Goal: Subscribe to service/newsletter

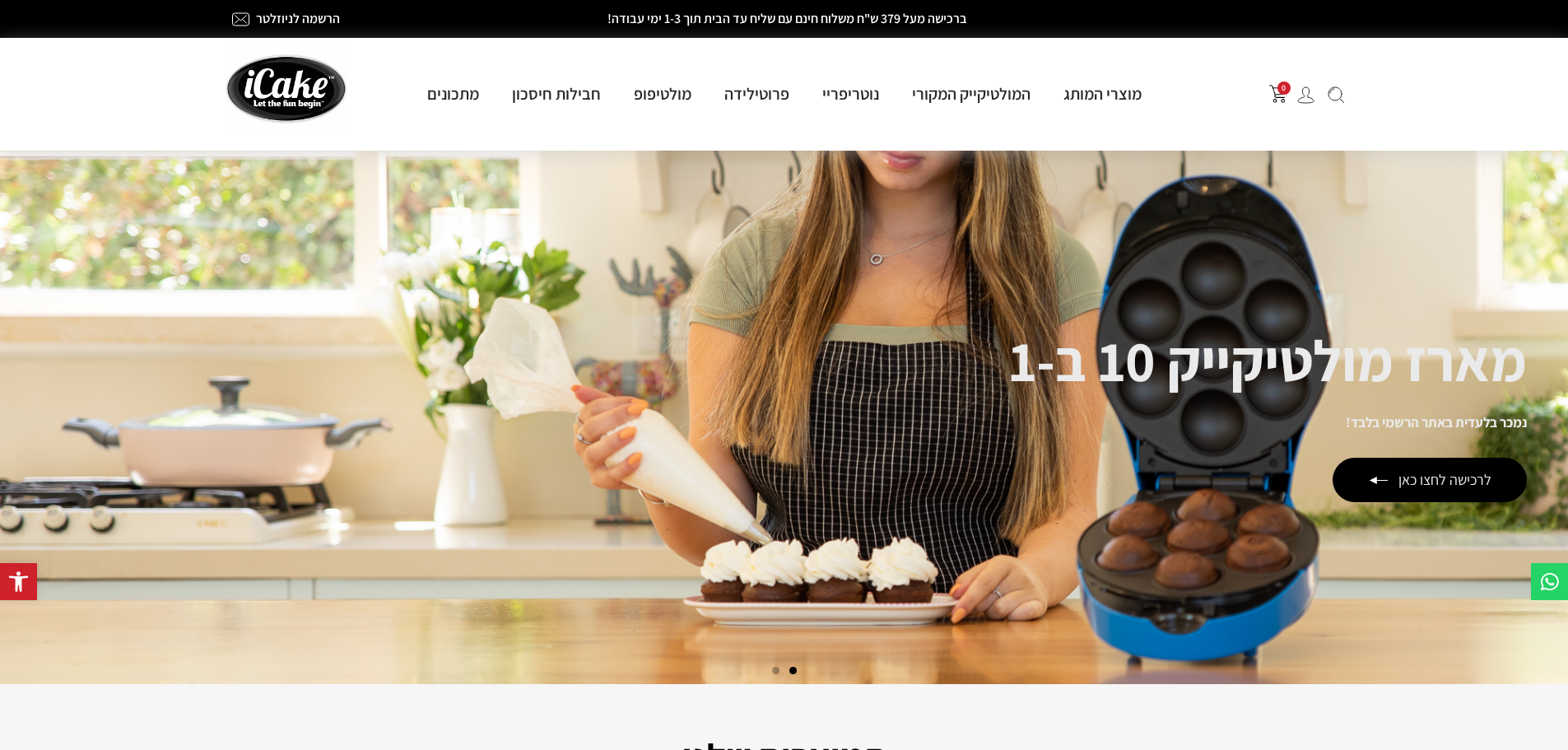
click at [1302, 98] on img at bounding box center [1307, 96] width 18 height 18
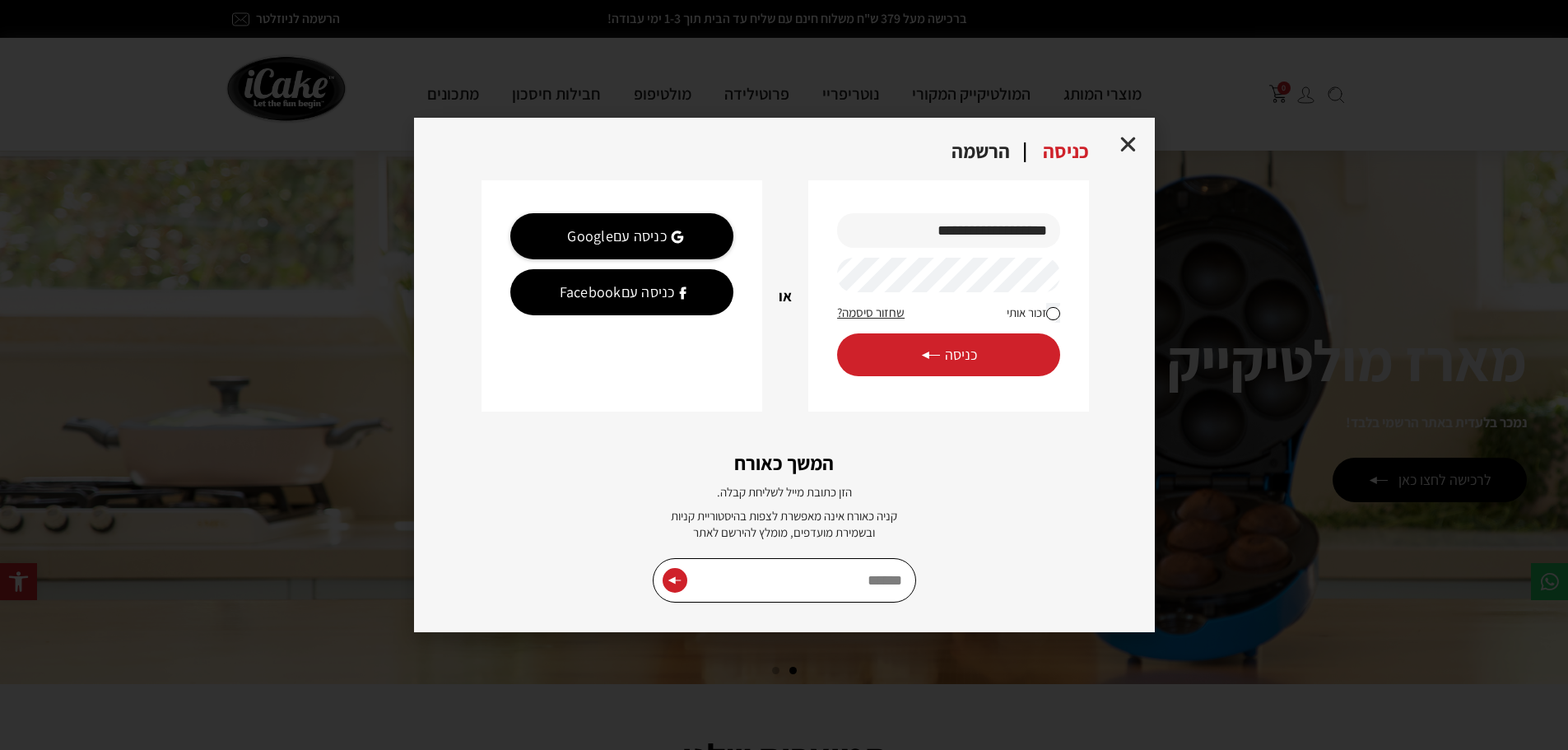
click at [1134, 146] on icon "Close" at bounding box center [1128, 144] width 20 height 20
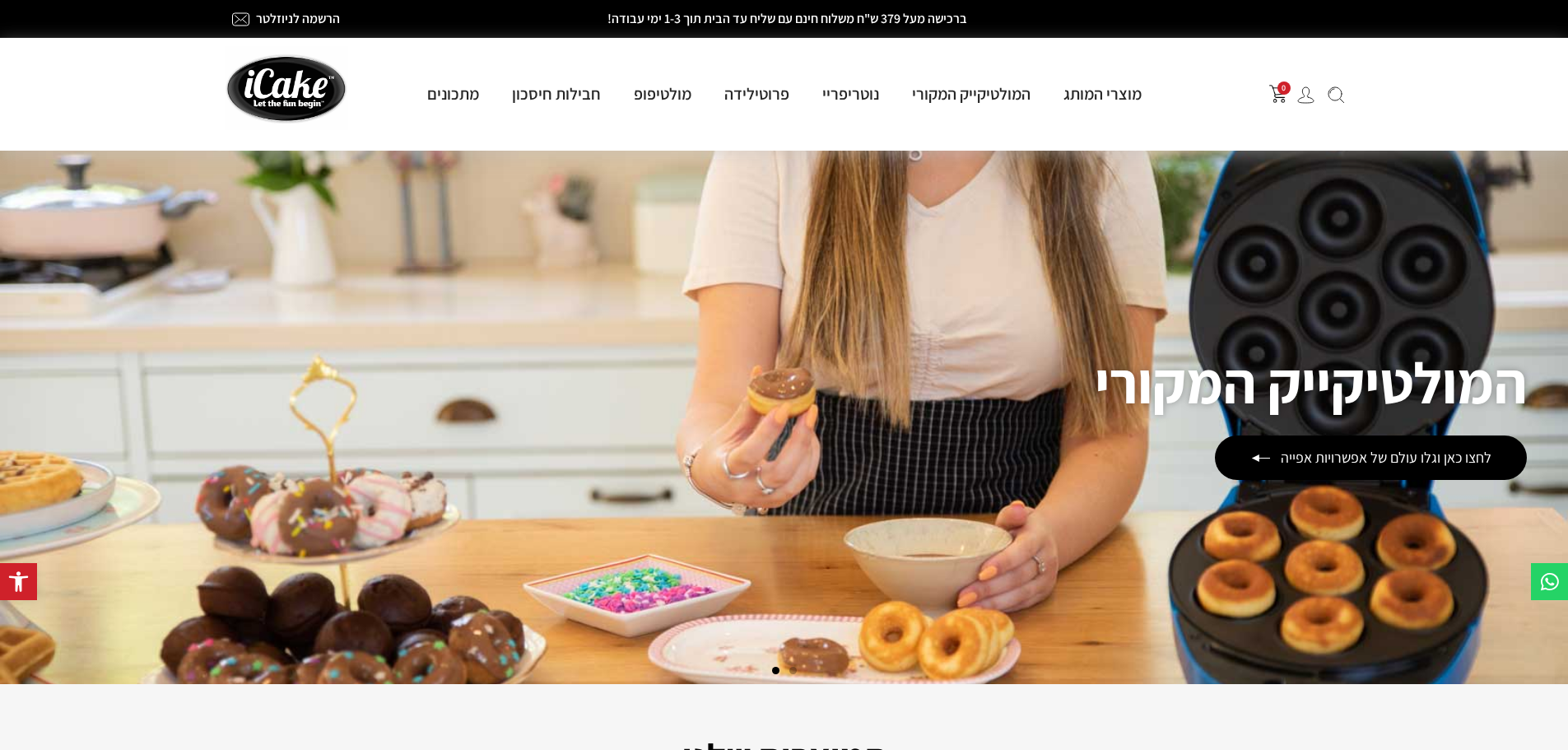
click at [283, 16] on link "הרשמה לניוזלטר" at bounding box center [298, 19] width 84 height 18
click at [1303, 105] on div "0" at bounding box center [1267, 94] width 171 height 36
click at [1304, 99] on img at bounding box center [1307, 96] width 18 height 18
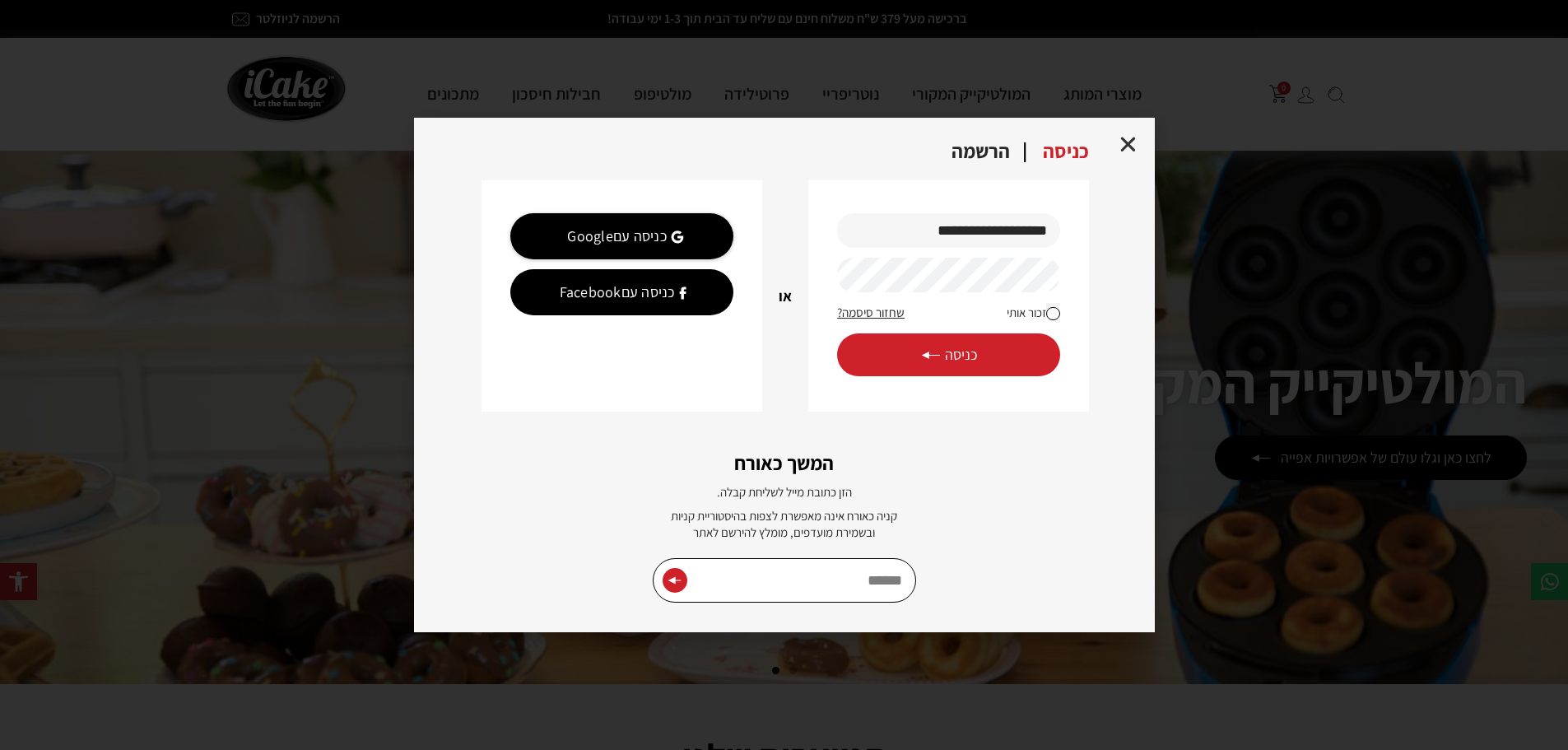
click at [998, 149] on div "הרשמה" at bounding box center [981, 152] width 92 height 23
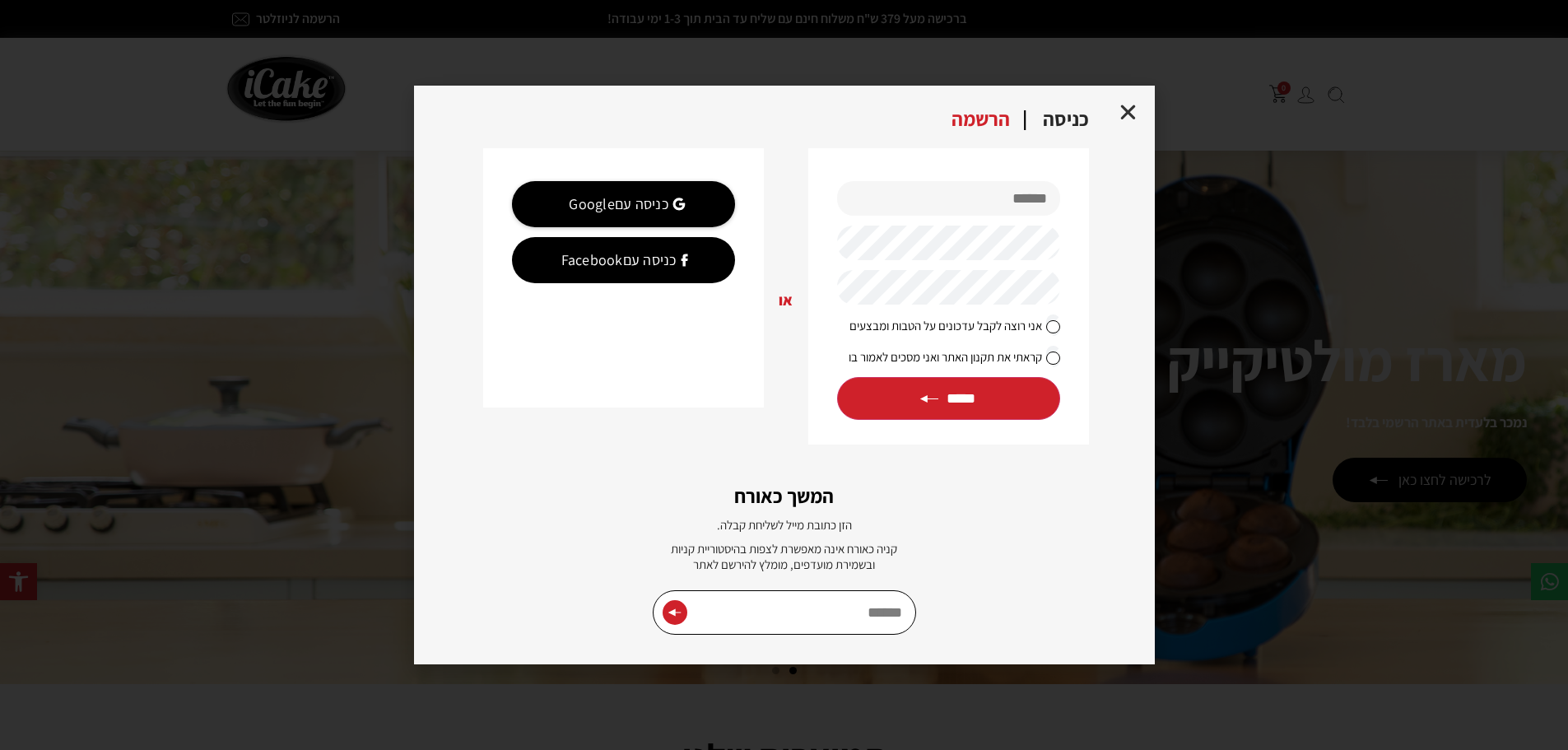
click at [1039, 209] on input "text" at bounding box center [949, 198] width 222 height 34
click at [1071, 245] on div "**********" at bounding box center [948, 296] width 280 height 296
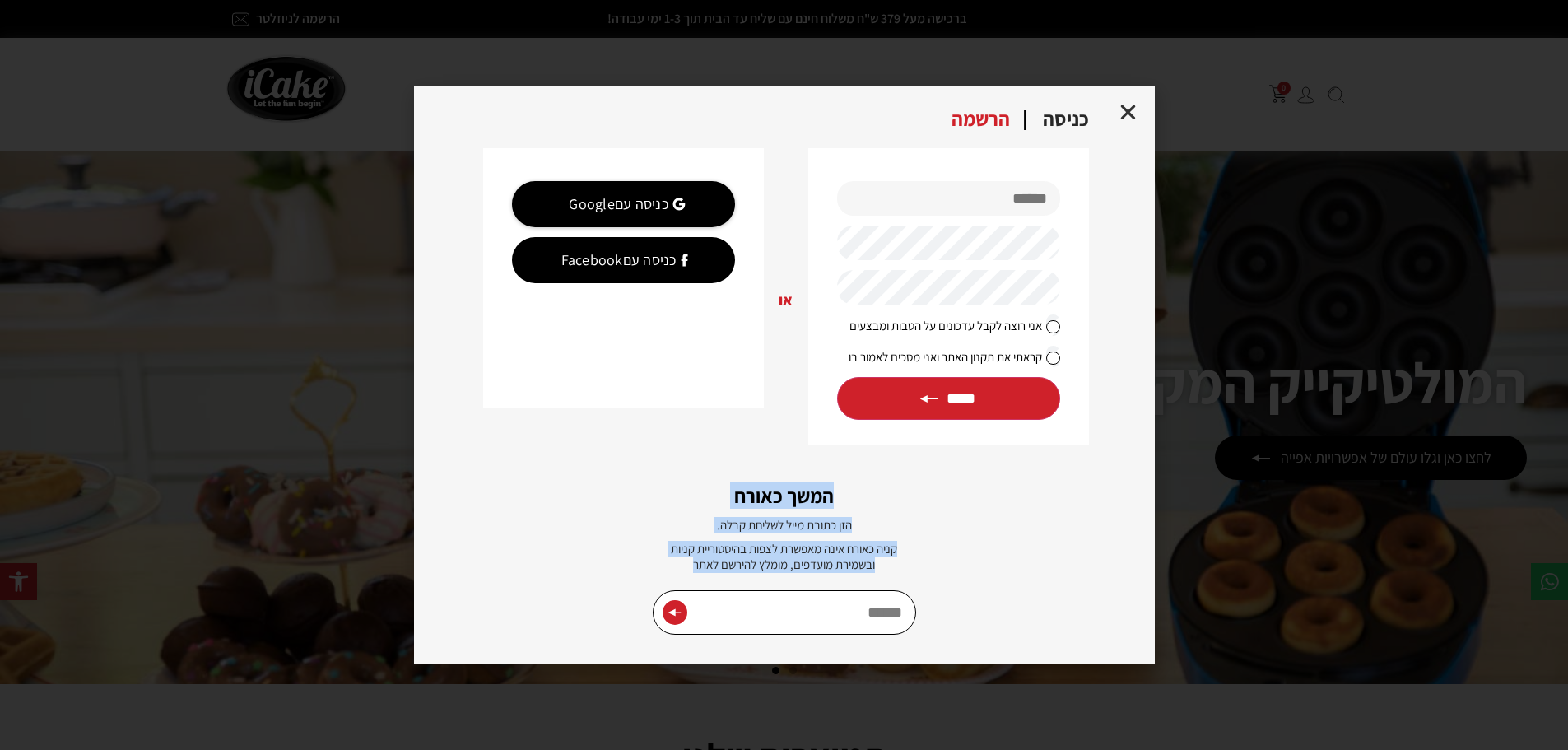
drag, startPoint x: 831, startPoint y: 499, endPoint x: 695, endPoint y: 572, distance: 154.4
click at [695, 572] on div "**********" at bounding box center [785, 375] width 741 height 579
click at [694, 572] on p "קניה כאורח אינה מאפשרת לצפות בהיסטוריית קניות ובשמירת מועדפים, מומלץ להירשם לאתר" at bounding box center [784, 557] width 247 height 32
drag, startPoint x: 690, startPoint y: 571, endPoint x: 851, endPoint y: 499, distance: 176.4
click at [860, 499] on div "**********" at bounding box center [785, 375] width 741 height 579
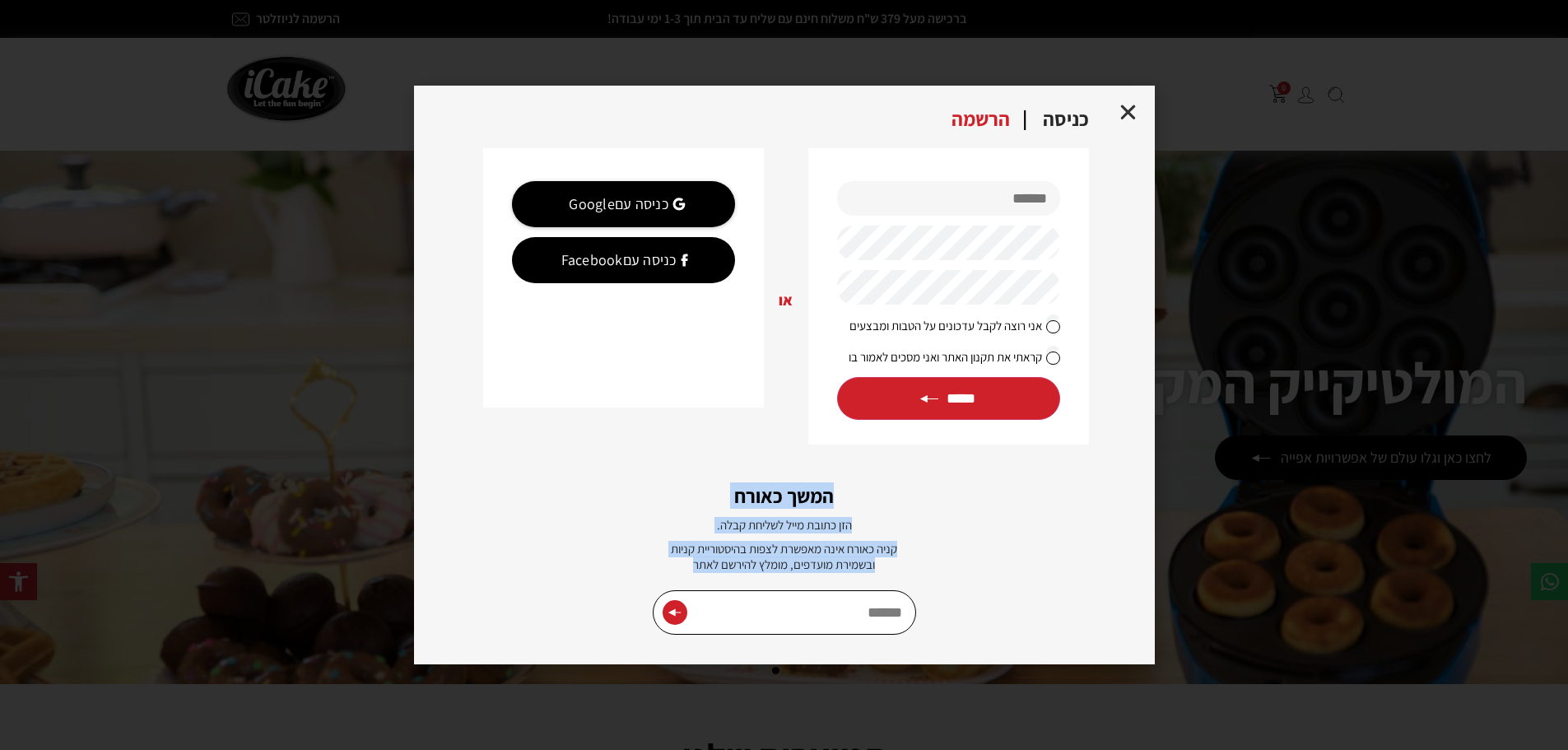
click at [843, 499] on h2 "המשך כאורח" at bounding box center [784, 495] width 643 height 20
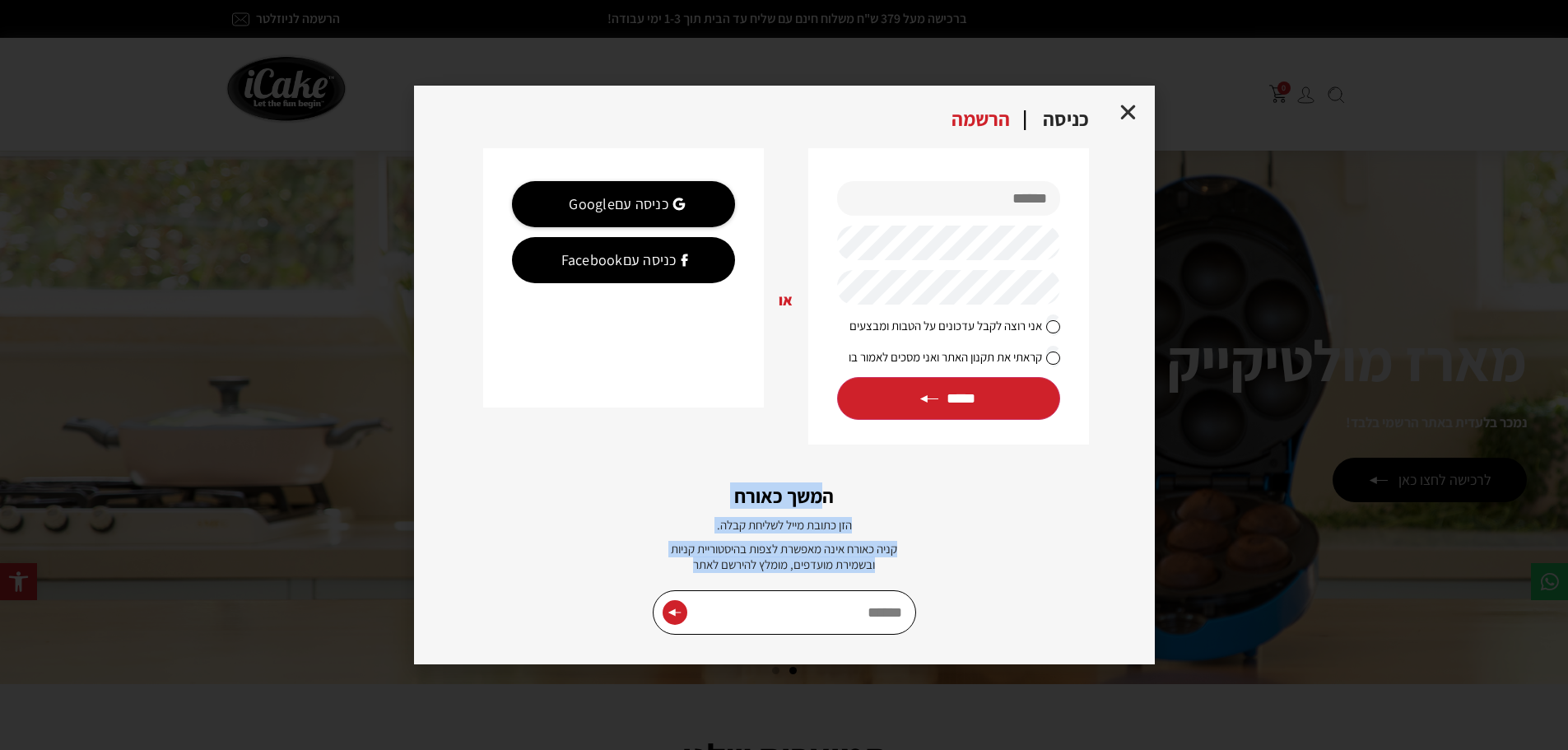
drag, startPoint x: 827, startPoint y: 498, endPoint x: 672, endPoint y: 578, distance: 174.4
click at [672, 578] on div "**********" at bounding box center [785, 375] width 741 height 579
click at [669, 567] on p "קניה כאורח אינה מאפשרת לצפות בהיסטוריית קניות ובשמירת מועדפים, מומלץ להירשם לאתר" at bounding box center [784, 557] width 247 height 32
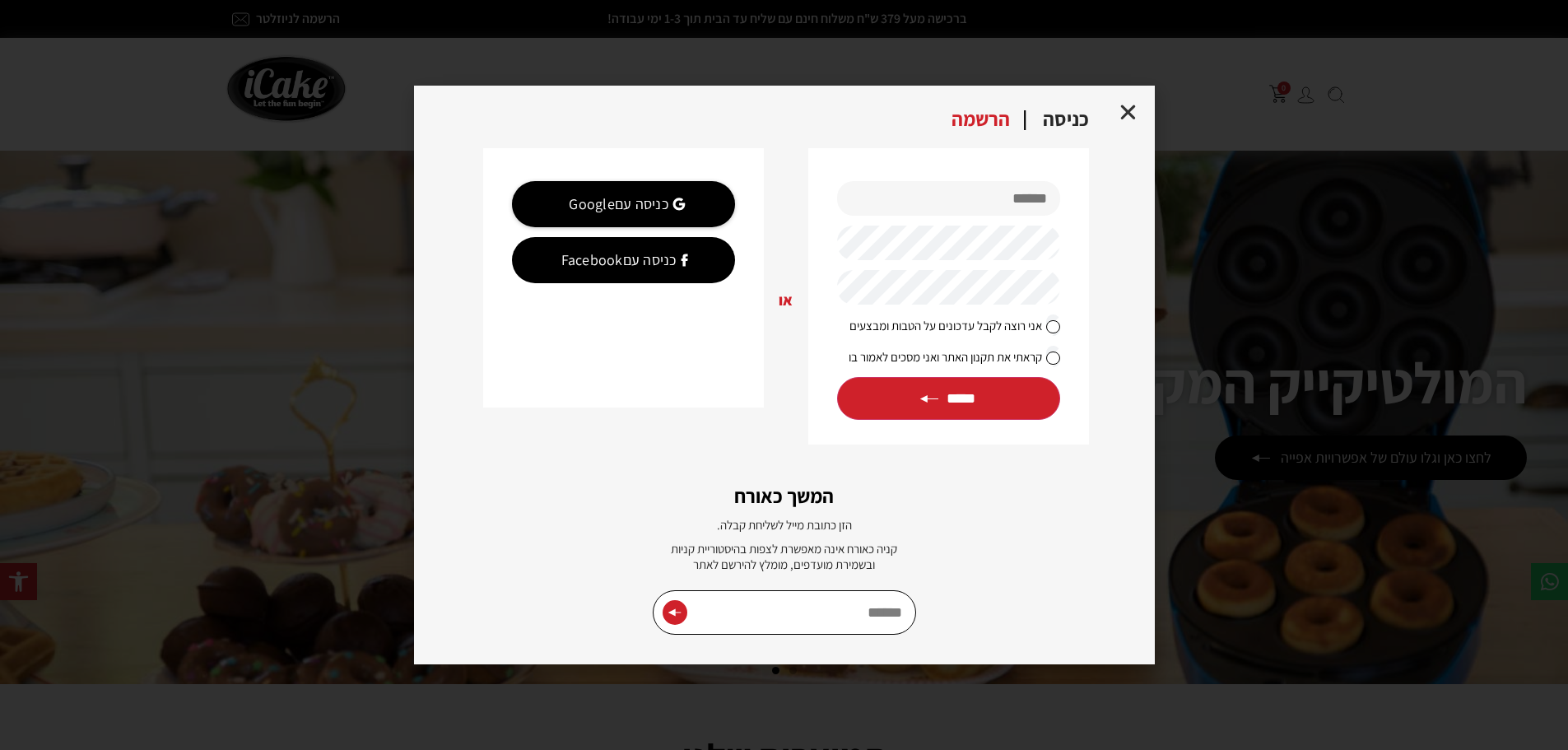
click at [1134, 112] on icon "Close" at bounding box center [1128, 112] width 20 height 20
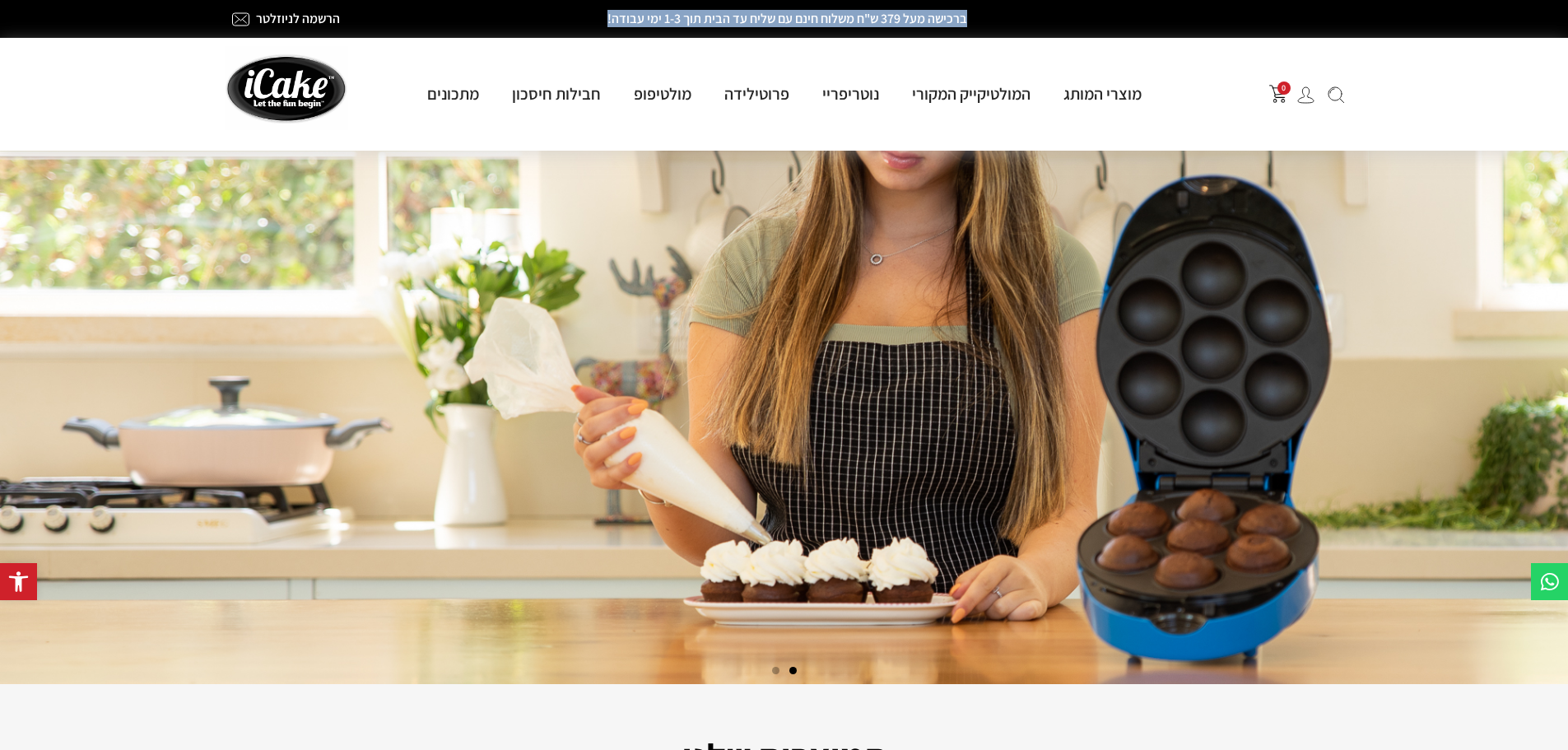
drag, startPoint x: 987, startPoint y: 21, endPoint x: 553, endPoint y: 23, distance: 434.0
click at [553, 23] on h2 "ברכישה מעל 379 ש"ח משלוח חינם עם שליח עד הבית תוך 1-3 ימי עבודה!" at bounding box center [788, 20] width 643 height 14
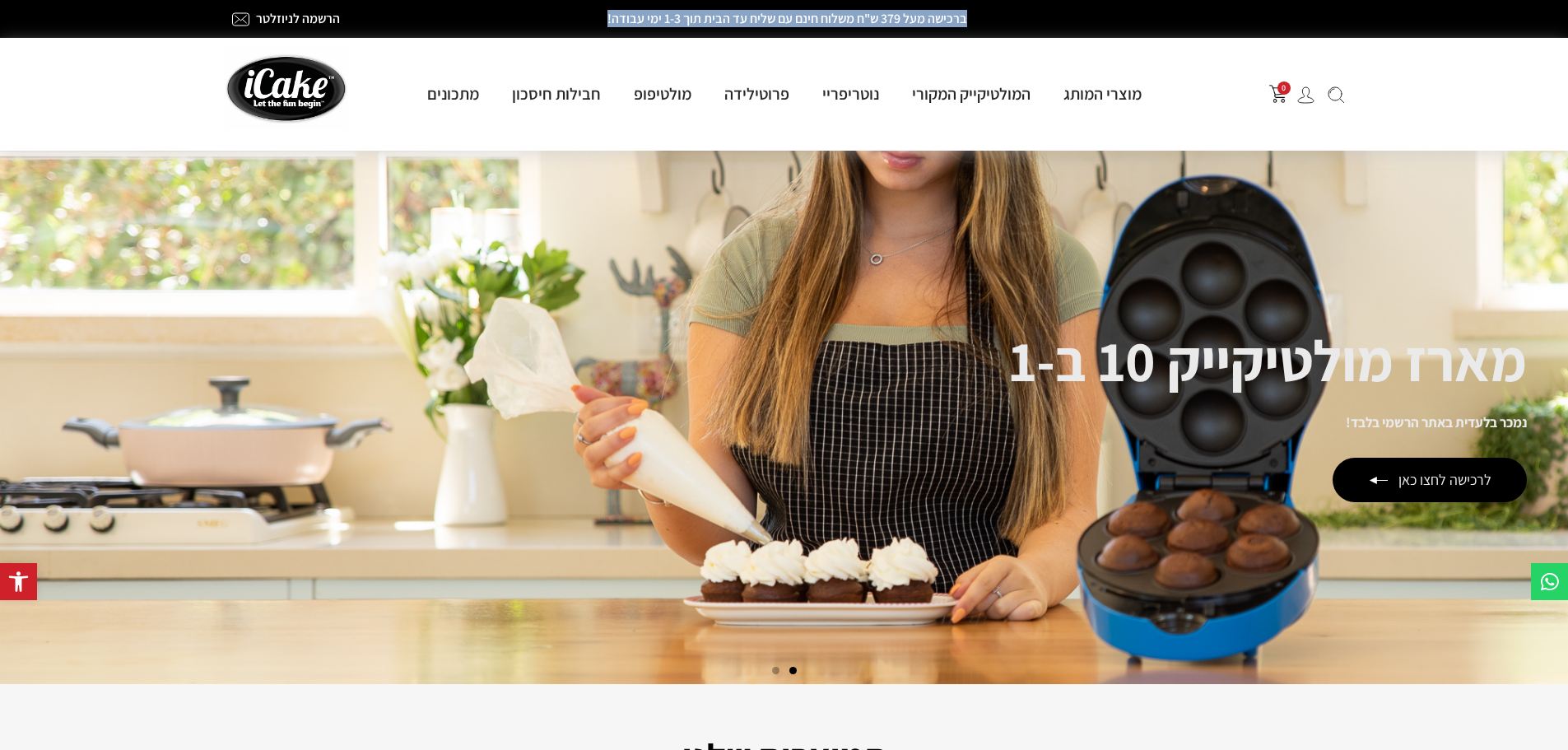
click at [571, 22] on h2 "ברכישה מעל 379 ש"ח משלוח חינם עם שליח עד הבית תוך 1-3 ימי עבודה!" at bounding box center [788, 20] width 643 height 14
click at [568, 23] on h2 "ברכישה מעל 379 ש"ח משלוח חינם עם שליח עד הבית תוך 1-3 ימי עבודה!" at bounding box center [788, 20] width 643 height 14
drag, startPoint x: 580, startPoint y: 22, endPoint x: 975, endPoint y: 26, distance: 395.0
click at [1002, 16] on h2 "ברכישה מעל 379 ש"ח משלוח חינם עם שליח עד הבית תוך 1-3 ימי עבודה!" at bounding box center [788, 20] width 643 height 14
click at [619, 127] on div "0 מוצרי המותג מולטיקייק® - אפייה ב-5 דקות מולטיקייק המקורי מארז מולטיקייק 10 ב-…" at bounding box center [784, 95] width 1136 height 113
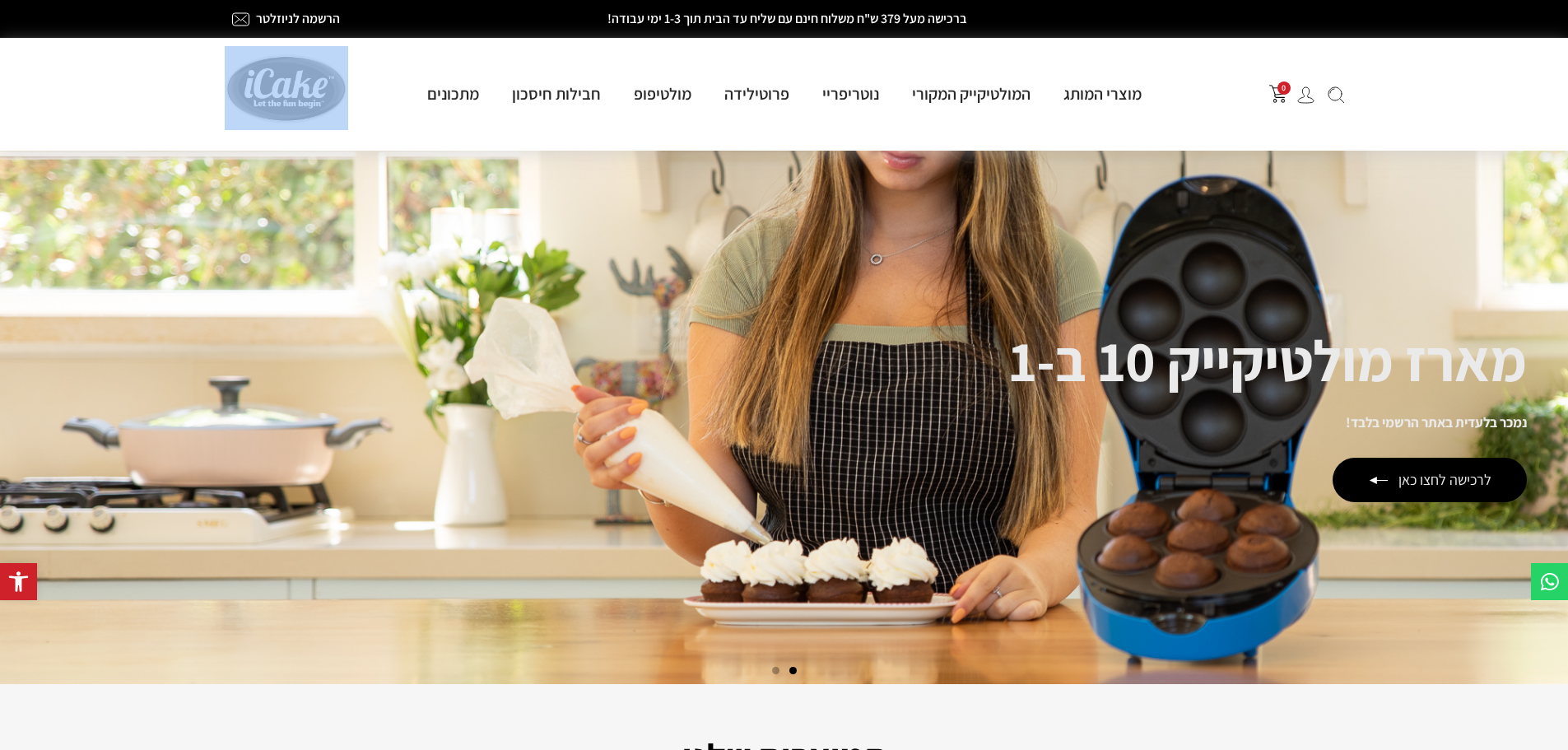
drag, startPoint x: 192, startPoint y: 102, endPoint x: 362, endPoint y: 92, distance: 170.3
click at [362, 92] on section "0 מוצרי המותג מולטיקייק® - אפייה ב-5 דקות מולטיקייק המקורי מארז מולטיקייק 10 ב-…" at bounding box center [784, 95] width 1568 height 113
click at [366, 87] on div at bounding box center [301, 94] width 154 height 97
drag, startPoint x: 1235, startPoint y: 86, endPoint x: 1377, endPoint y: 112, distance: 144.4
click at [1377, 112] on section "0 מוצרי המותג מולטיקייק® - אפייה ב-5 דקות מולטיקייק המקורי מארז מולטיקייק 10 ב-…" at bounding box center [784, 95] width 1568 height 113
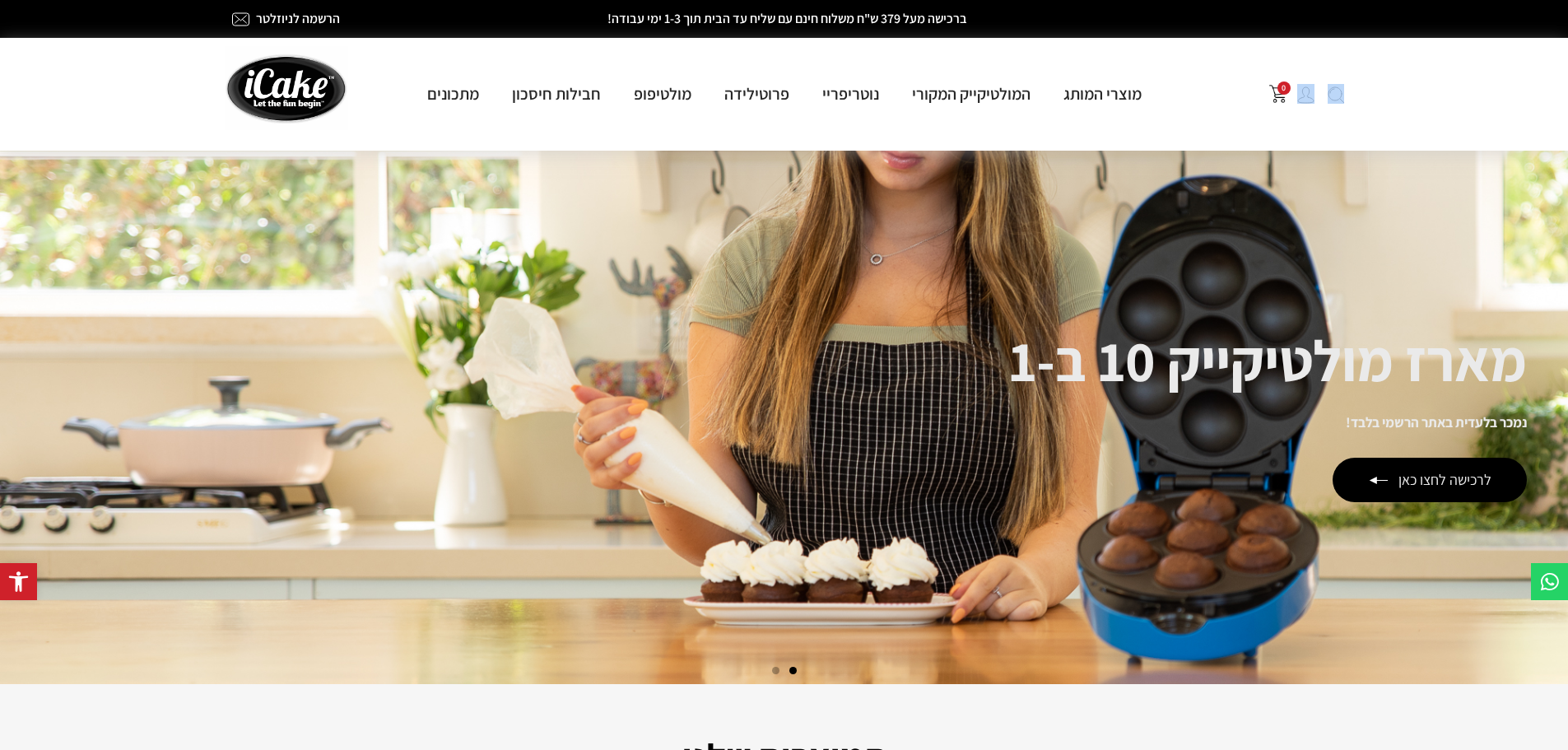
click at [1377, 112] on section "0 מוצרי המותג מולטיקייק® - אפייה ב-5 דקות מולטיקייק המקורי מארז מולטיקייק 10 ב-…" at bounding box center [784, 95] width 1568 height 113
click at [1379, 103] on section "0 מוצרי המותג מולטיקייק® - אפייה ב-5 דקות מולטיקייק המקורי מארז מולטיקייק 10 ב-…" at bounding box center [784, 95] width 1568 height 113
